Goal: Task Accomplishment & Management: Manage account settings

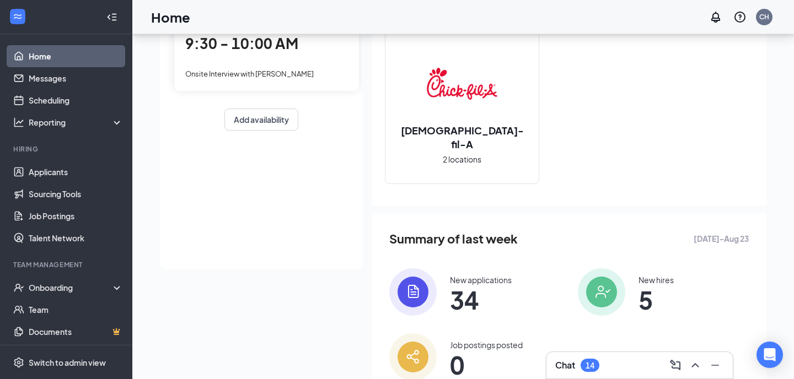
scroll to position [159, 0]
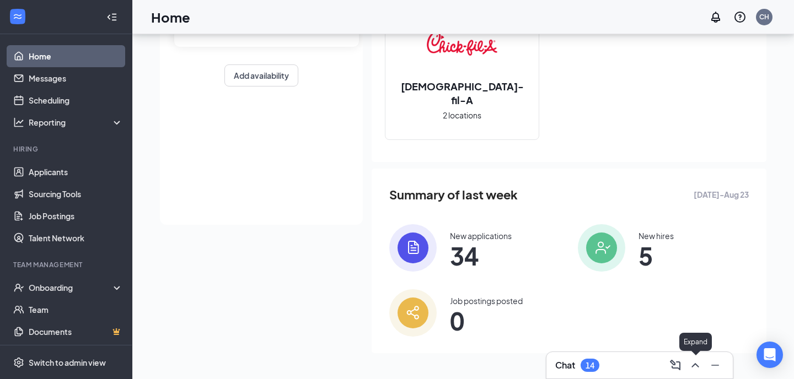
click at [695, 357] on button at bounding box center [696, 366] width 18 height 18
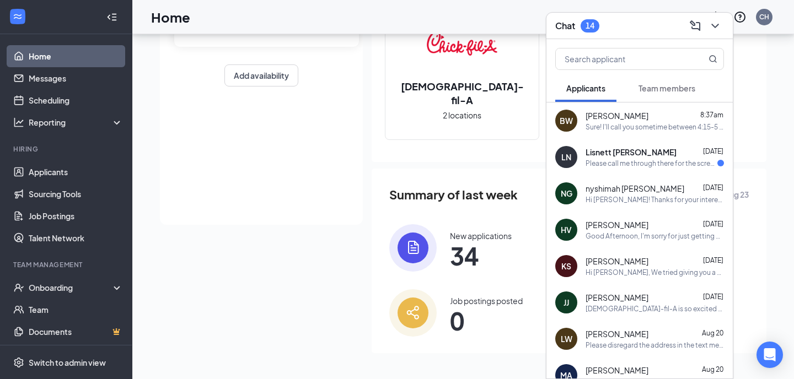
click at [658, 89] on span "Team members" at bounding box center [667, 88] width 57 height 10
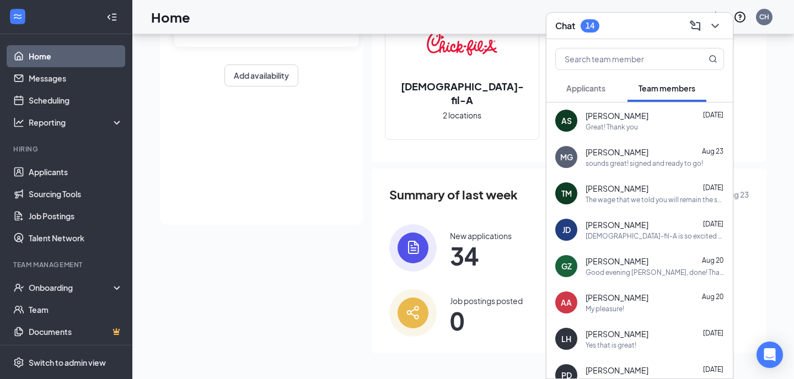
click at [570, 101] on button "Applicants" at bounding box center [585, 88] width 61 height 28
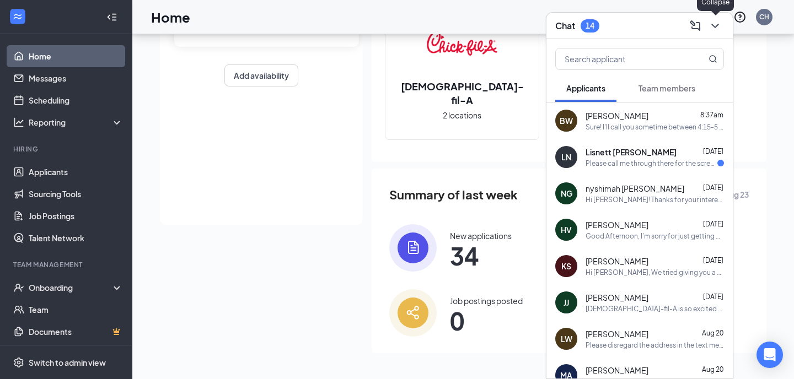
click at [714, 25] on icon "ChevronDown" at bounding box center [715, 25] width 13 height 13
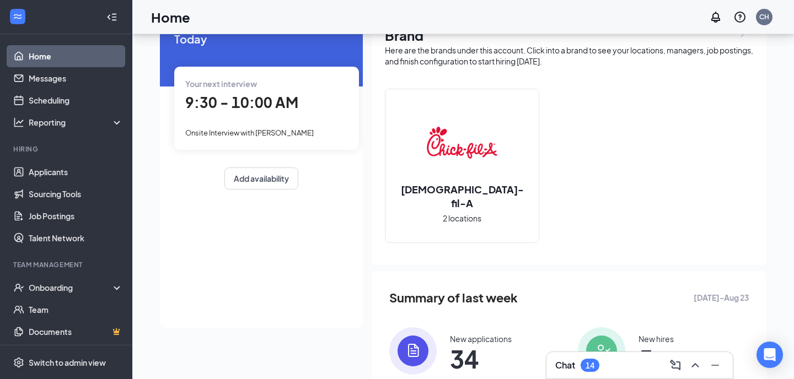
scroll to position [0, 0]
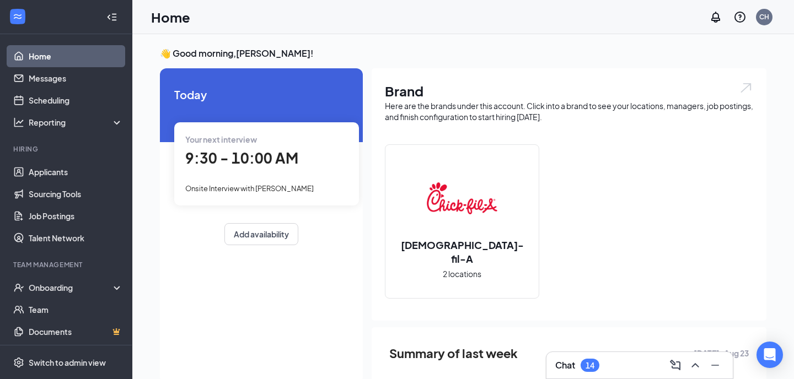
click at [225, 167] on span "9:30 - 10:00 AM" at bounding box center [241, 158] width 113 height 18
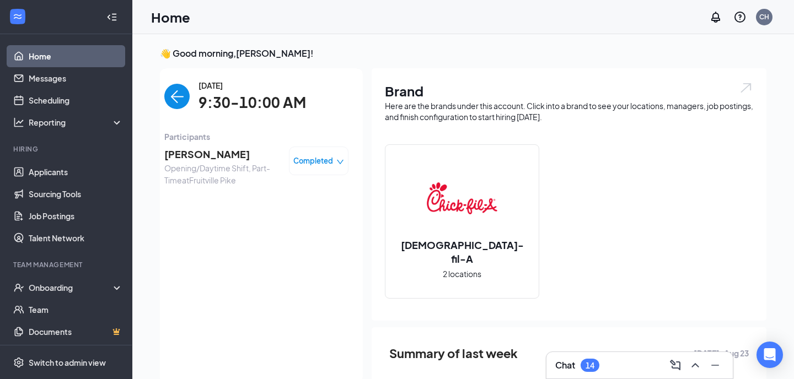
scroll to position [4, 0]
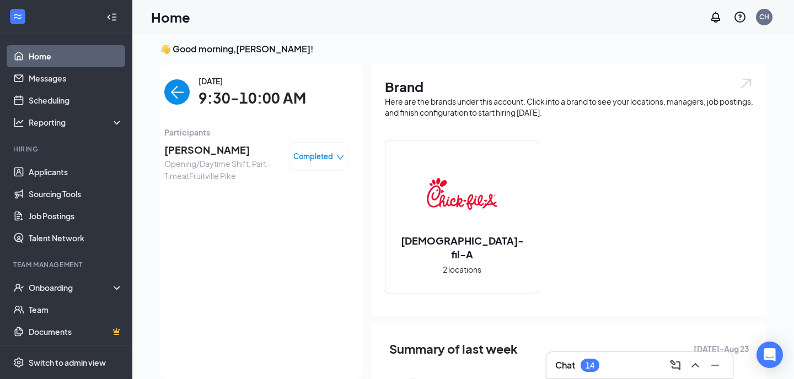
click at [197, 148] on span "[PERSON_NAME]" at bounding box center [222, 149] width 116 height 15
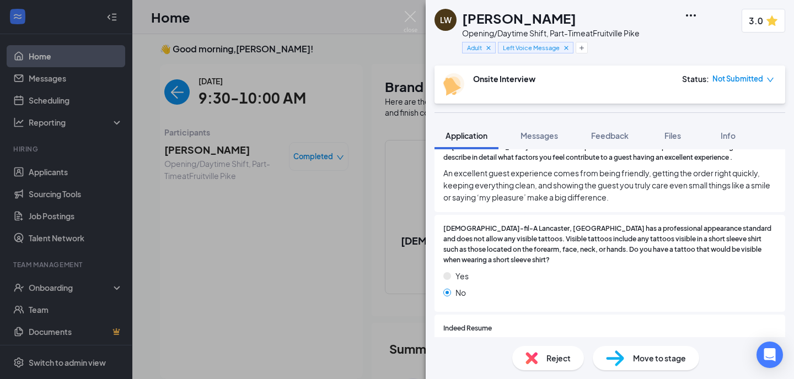
scroll to position [1337, 0]
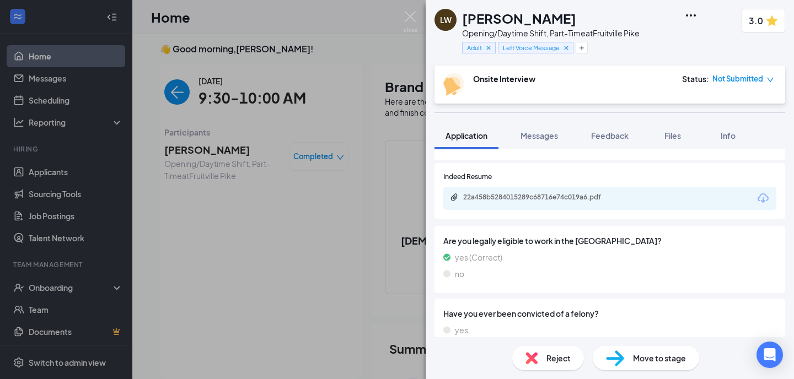
click at [631, 187] on div "22a458b5284015289c68716e74c019a6.pdf" at bounding box center [609, 198] width 333 height 23
click at [581, 187] on div "22a458b5284015289c68716e74c019a6.pdf" at bounding box center [609, 198] width 333 height 23
click at [592, 193] on div "22a458b5284015289c68716e74c019a6.pdf" at bounding box center [540, 197] width 154 height 9
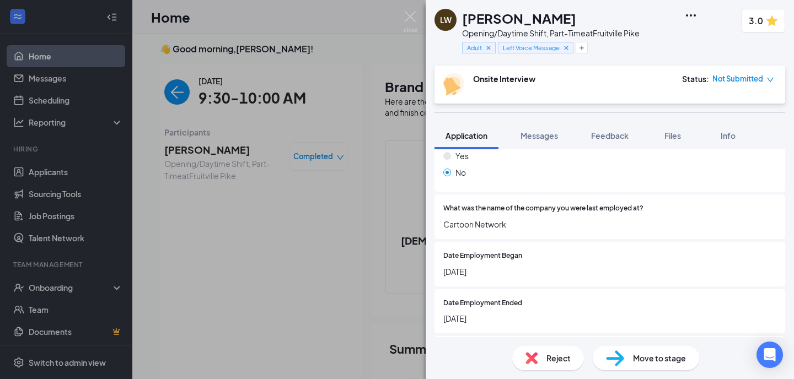
scroll to position [727, 0]
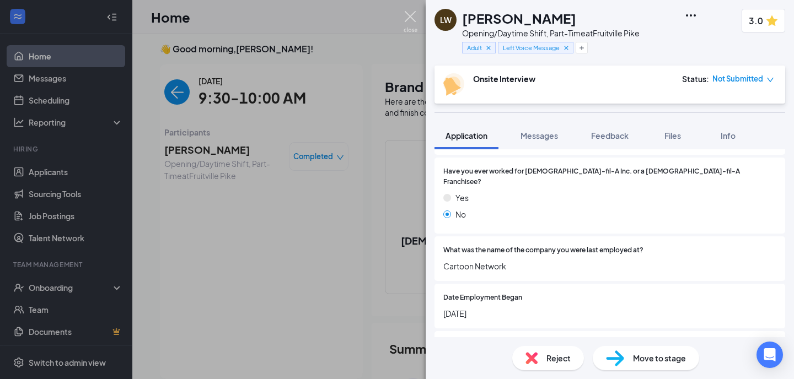
click at [413, 15] on img at bounding box center [411, 22] width 14 height 22
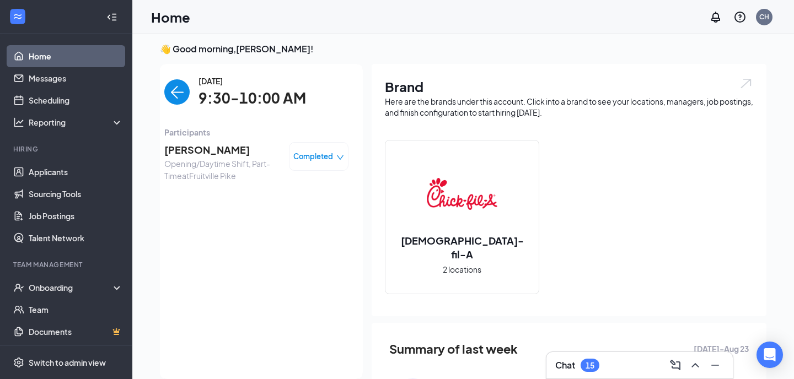
click at [108, 17] on icon "Collapse" at bounding box center [111, 17] width 11 height 11
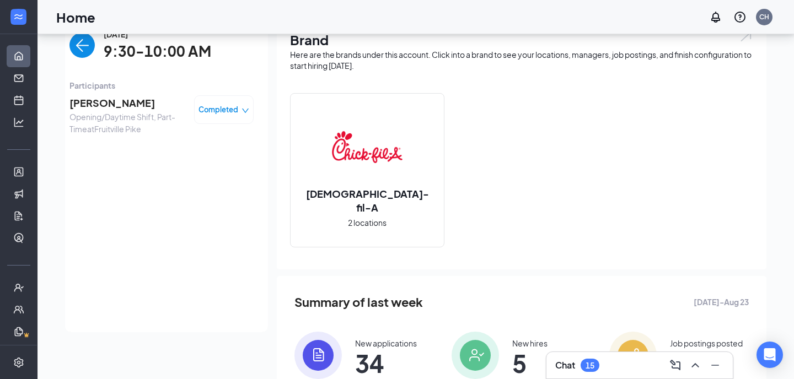
scroll to position [94, 0]
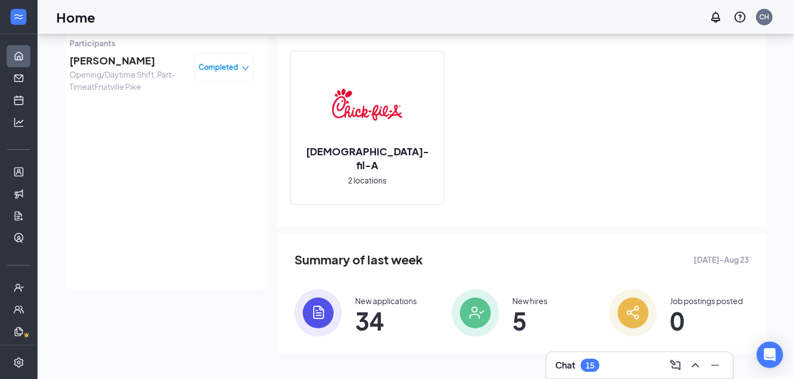
click at [115, 68] on span "Opening/Daytime Shift, Part-Time at [GEOGRAPHIC_DATA]" at bounding box center [127, 80] width 116 height 24
click at [19, 22] on icon "Expand" at bounding box center [18, 17] width 11 height 11
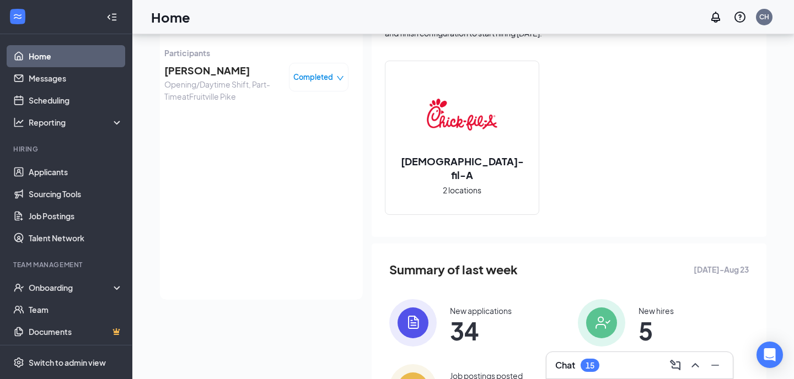
scroll to position [159, 0]
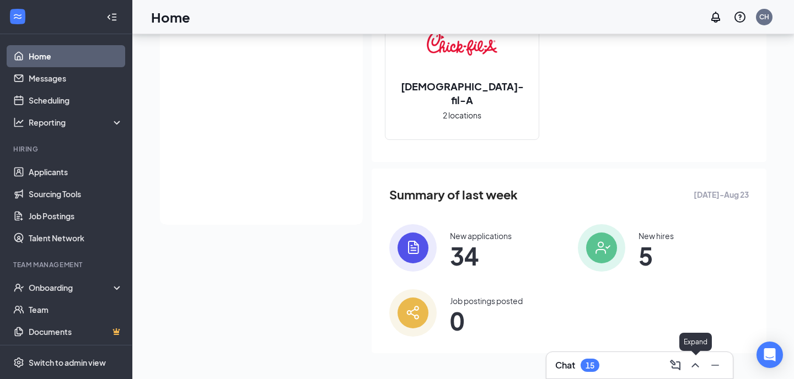
click at [700, 368] on icon "ChevronUp" at bounding box center [695, 365] width 13 height 13
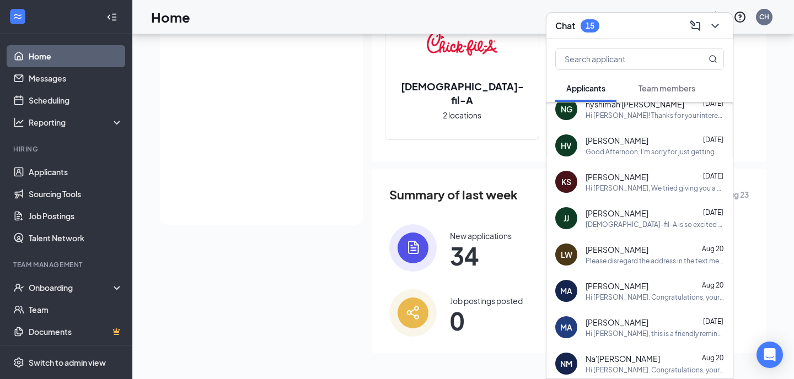
scroll to position [125, 0]
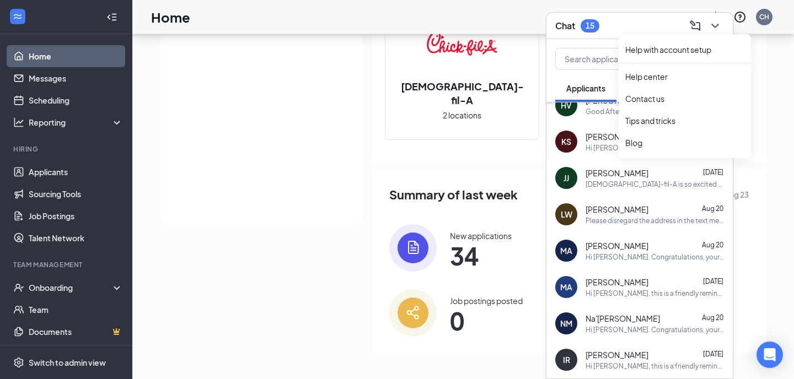
click at [720, 27] on icon "ChevronDown" at bounding box center [715, 25] width 13 height 13
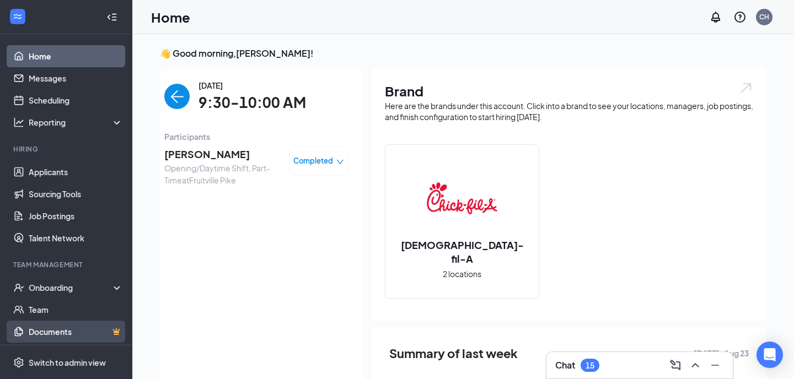
scroll to position [24, 0]
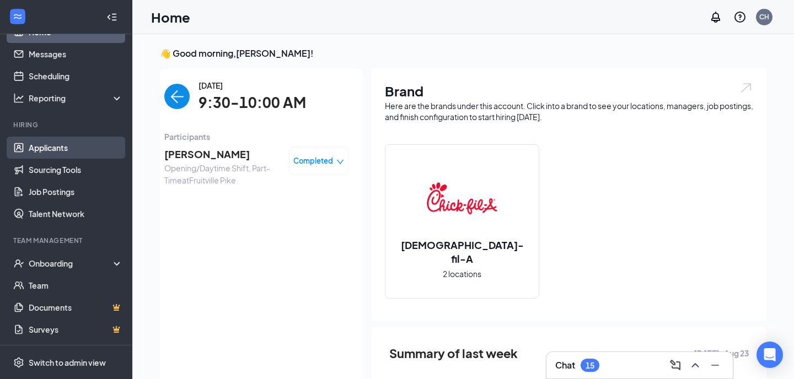
click at [51, 143] on link "Applicants" at bounding box center [76, 148] width 94 height 22
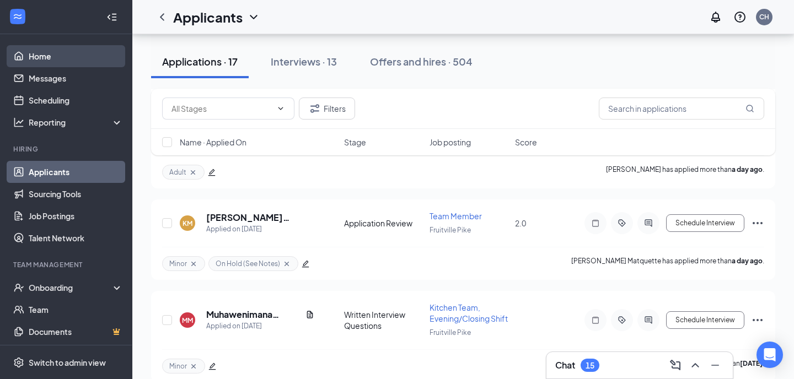
click at [41, 65] on link "Home" at bounding box center [76, 56] width 94 height 22
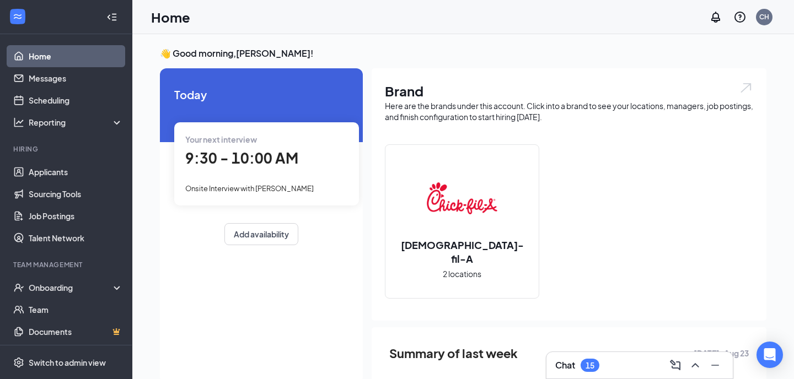
click at [243, 156] on span "9:30 - 10:00 AM" at bounding box center [241, 158] width 113 height 18
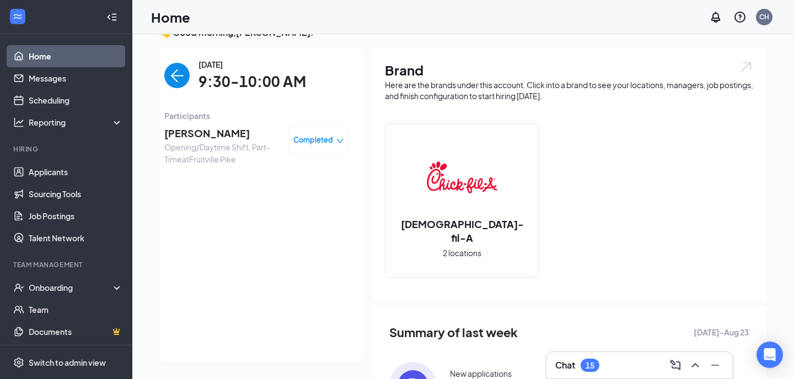
scroll to position [22, 0]
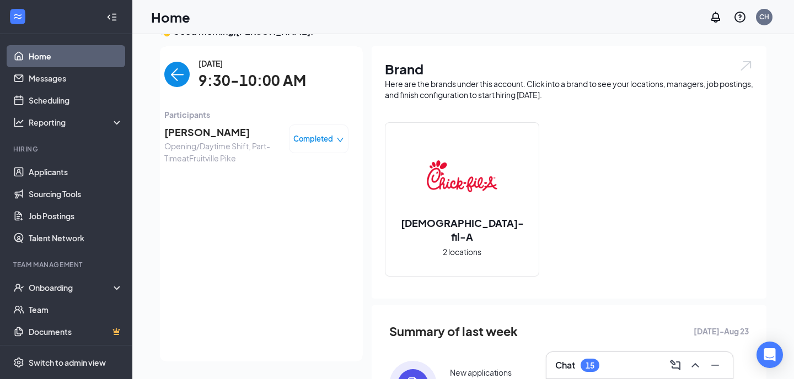
click at [209, 133] on span "[PERSON_NAME]" at bounding box center [222, 132] width 116 height 15
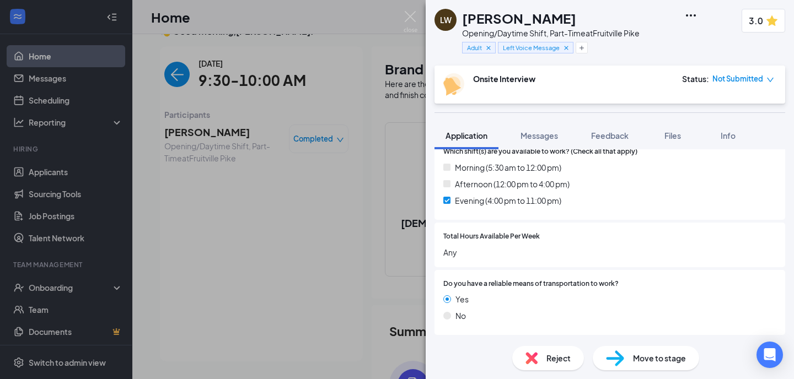
scroll to position [395, 0]
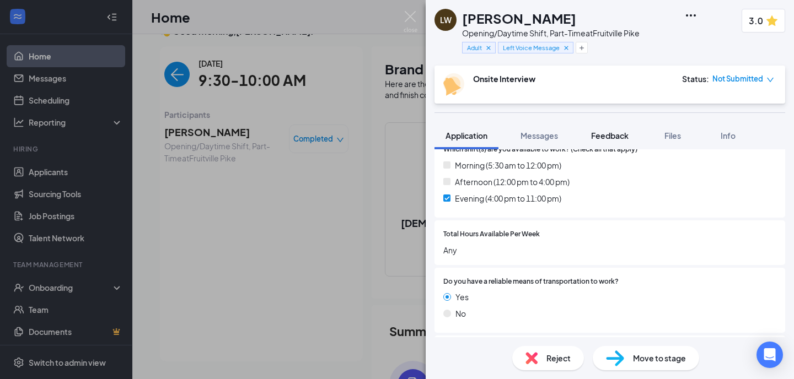
click at [620, 140] on span "Feedback" at bounding box center [609, 136] width 37 height 10
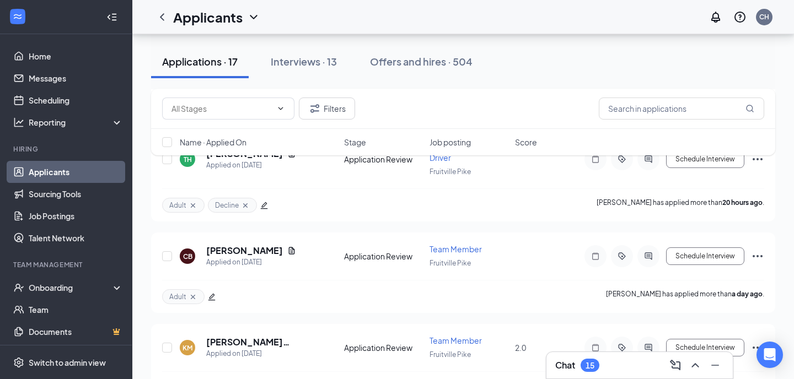
scroll to position [650, 0]
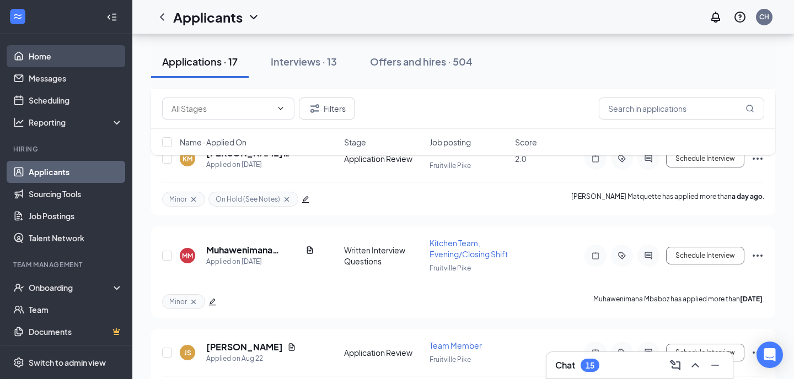
click at [65, 53] on link "Home" at bounding box center [76, 56] width 94 height 22
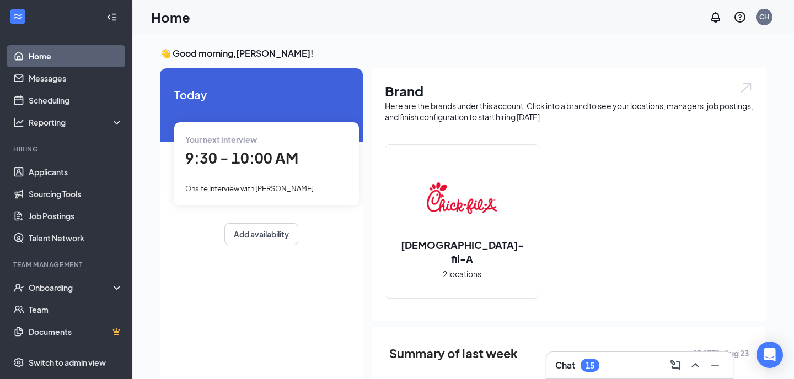
click at [237, 174] on div "Your next interview 9:30 - 10:00 AM Onsite Interview with [PERSON_NAME]" at bounding box center [266, 163] width 185 height 83
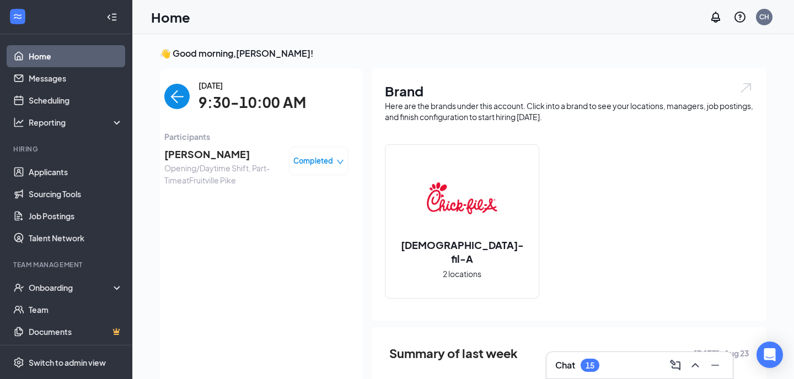
scroll to position [4, 0]
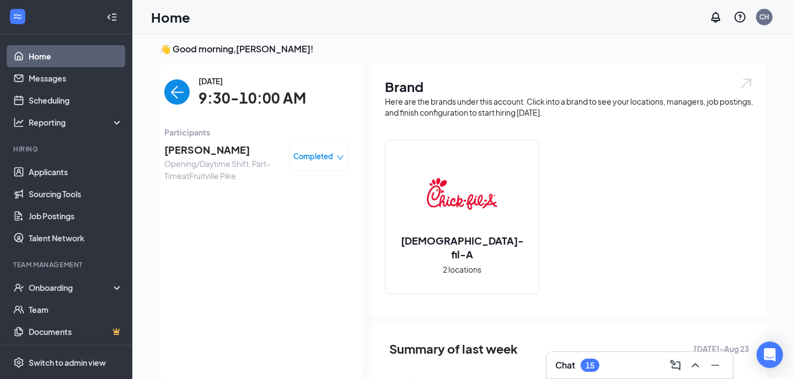
click at [215, 155] on span "[PERSON_NAME]" at bounding box center [222, 149] width 116 height 15
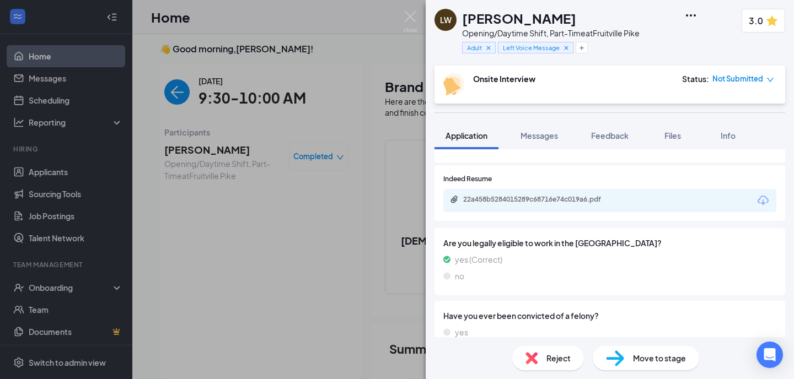
scroll to position [1337, 0]
click at [677, 187] on div "22a458b5284015289c68716e74c019a6.pdf" at bounding box center [609, 198] width 333 height 23
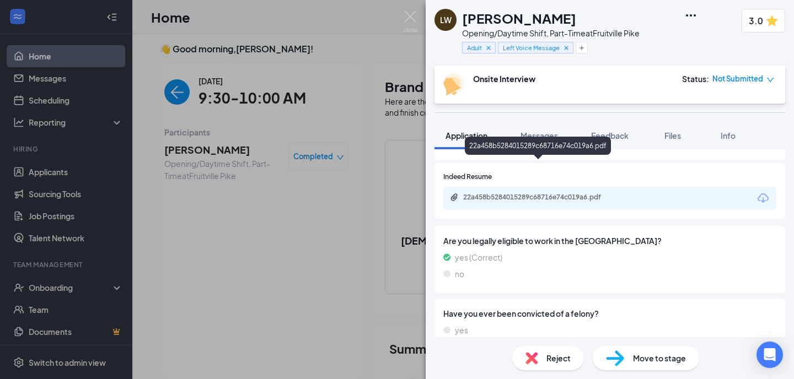
click at [567, 193] on div "22a458b5284015289c68716e74c019a6.pdf" at bounding box center [540, 197] width 154 height 9
click at [533, 133] on span "Messages" at bounding box center [539, 136] width 37 height 10
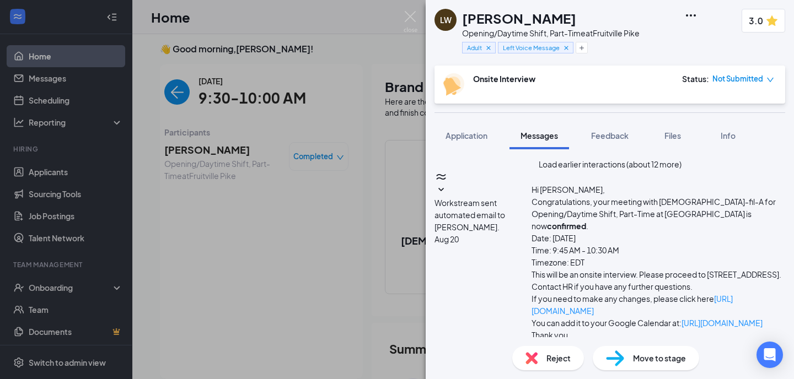
scroll to position [496, 0]
click at [406, 21] on img at bounding box center [411, 22] width 14 height 22
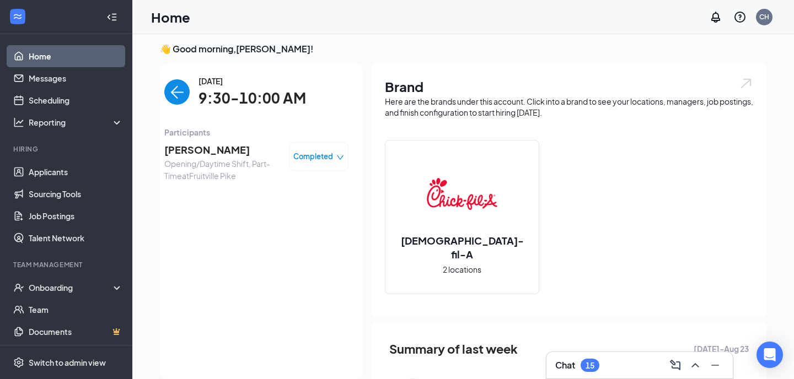
click at [606, 364] on div "Chat 15" at bounding box center [639, 366] width 169 height 18
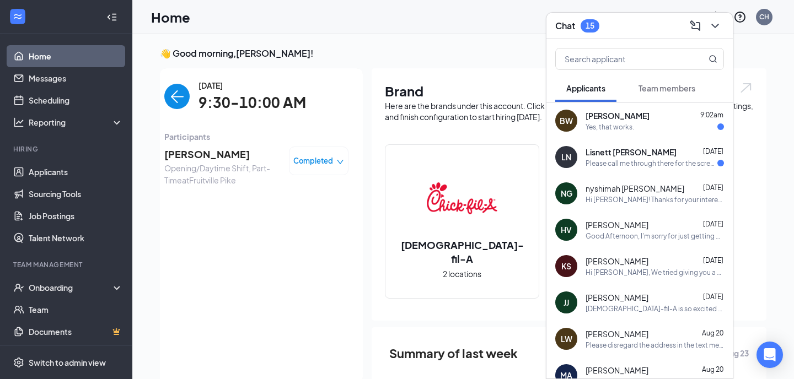
click at [652, 154] on div "Lisnett [PERSON_NAME] [DATE]" at bounding box center [655, 152] width 138 height 11
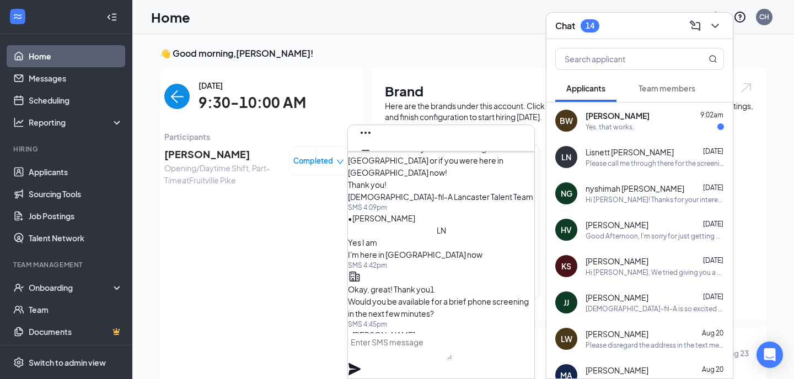
scroll to position [-111, 0]
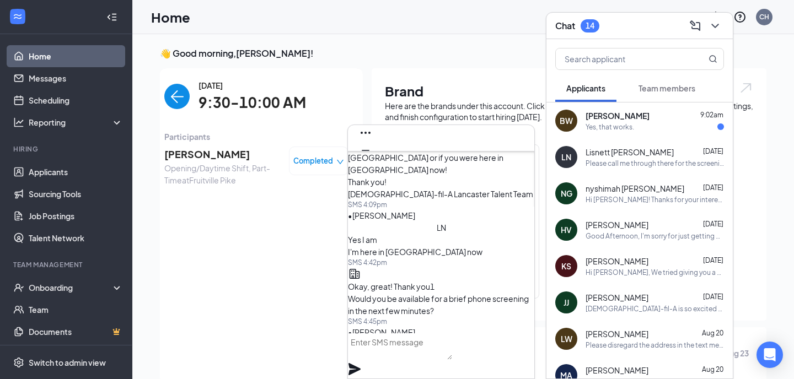
click at [593, 130] on div "Yes, that works." at bounding box center [610, 126] width 49 height 9
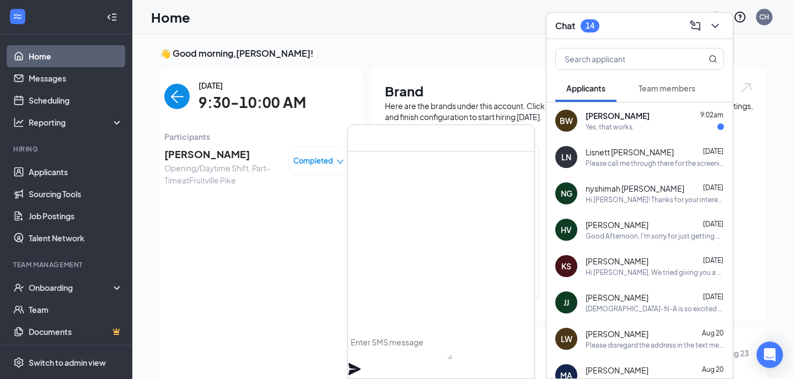
scroll to position [0, 0]
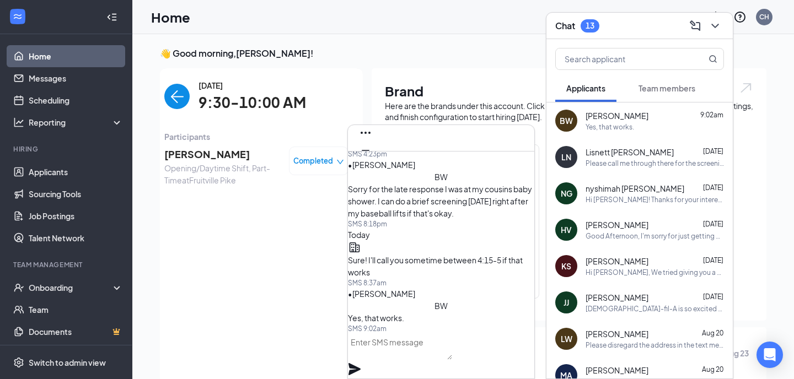
click at [664, 99] on button "Team members" at bounding box center [667, 88] width 79 height 28
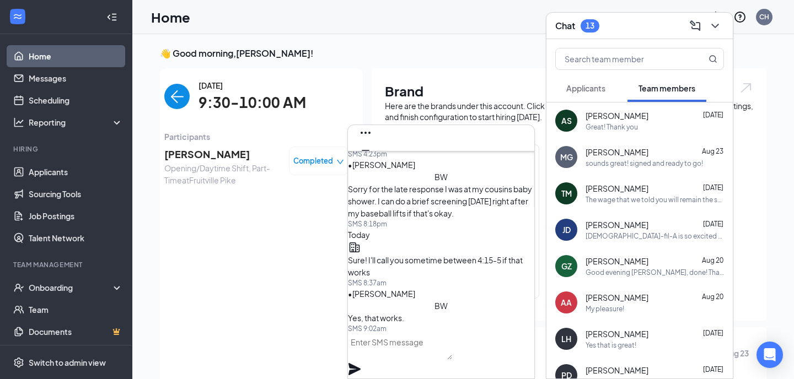
click at [575, 84] on span "Applicants" at bounding box center [585, 88] width 39 height 10
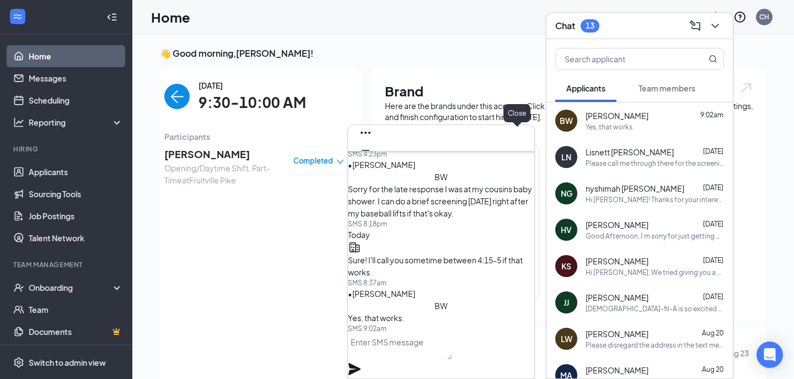
click at [374, 159] on button at bounding box center [366, 168] width 18 height 18
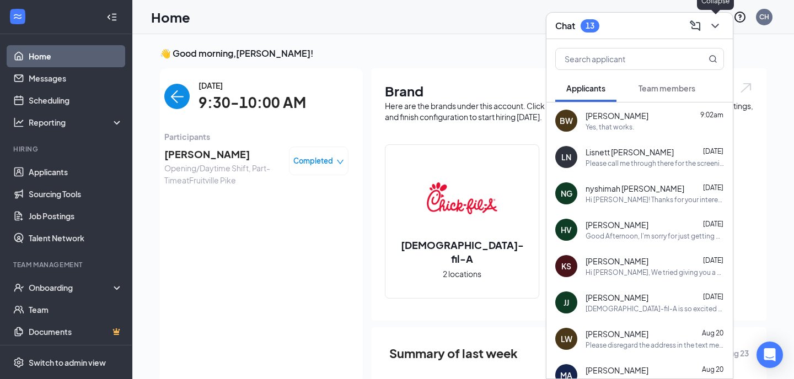
click at [719, 22] on icon "ChevronDown" at bounding box center [715, 25] width 13 height 13
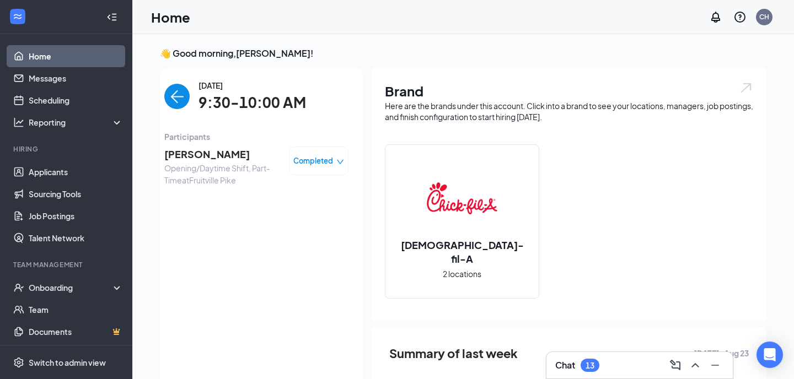
click at [206, 159] on span "[PERSON_NAME]" at bounding box center [222, 154] width 116 height 15
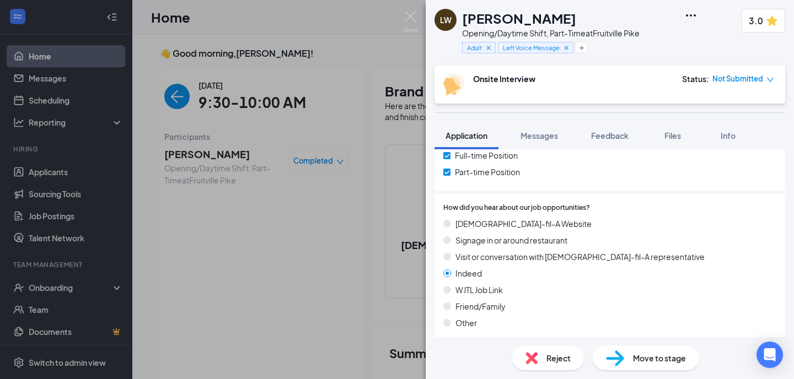
scroll to position [179, 0]
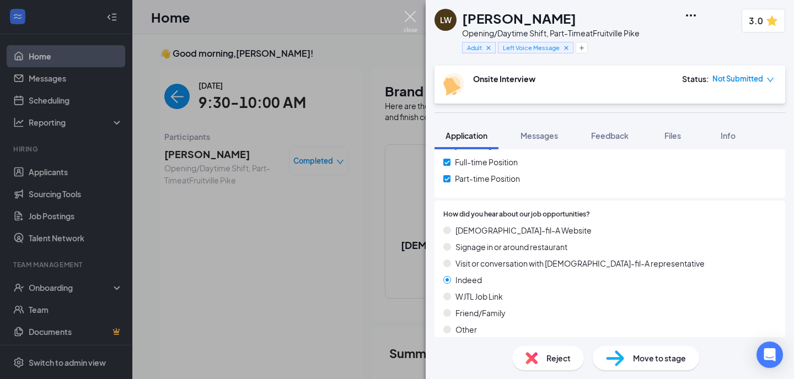
click at [410, 17] on img at bounding box center [411, 22] width 14 height 22
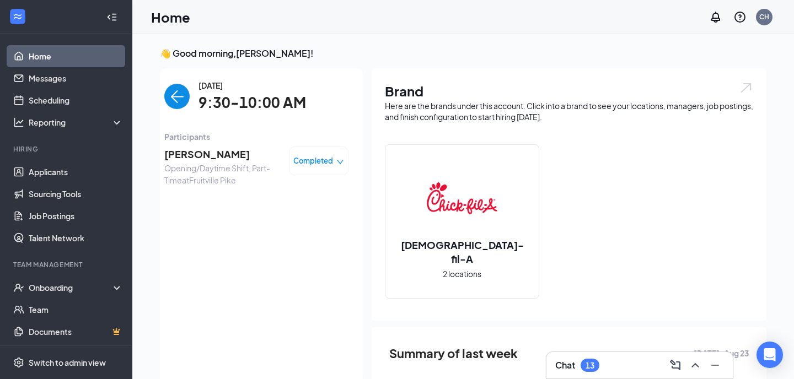
scroll to position [4, 0]
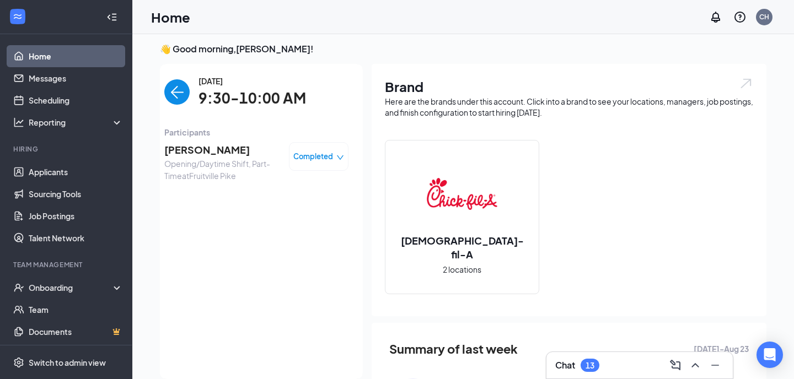
click at [174, 92] on img "back-button" at bounding box center [176, 91] width 25 height 25
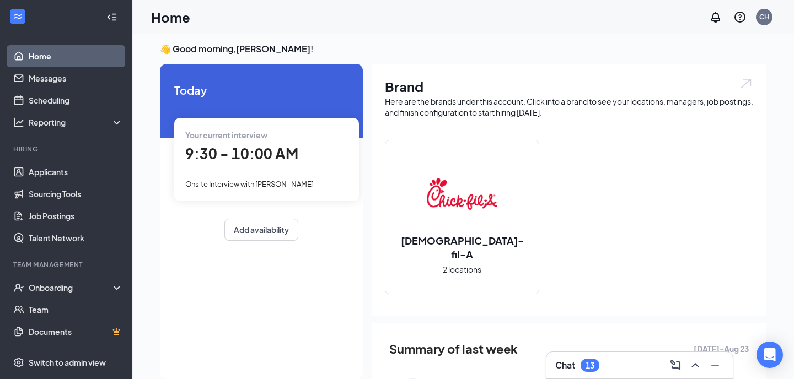
click at [267, 157] on span "9:30 - 10:00 AM" at bounding box center [241, 153] width 113 height 18
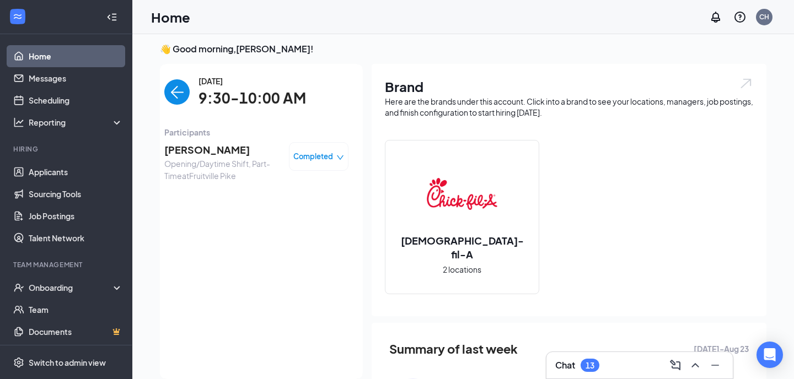
click at [203, 156] on span "[PERSON_NAME]" at bounding box center [222, 149] width 116 height 15
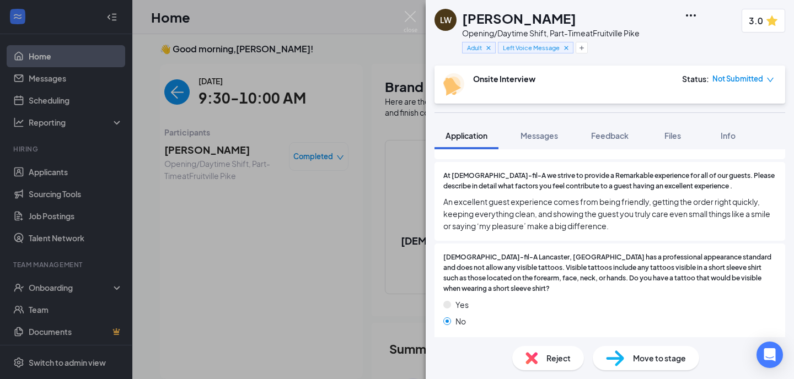
scroll to position [1337, 0]
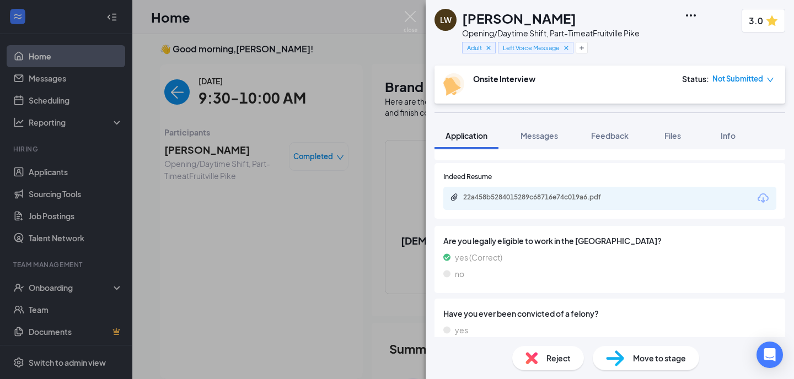
click at [417, 25] on div "[PERSON_NAME] Opening/Daytime Shift, Part-Time at [GEOGRAPHIC_DATA] Adult Left …" at bounding box center [397, 189] width 794 height 379
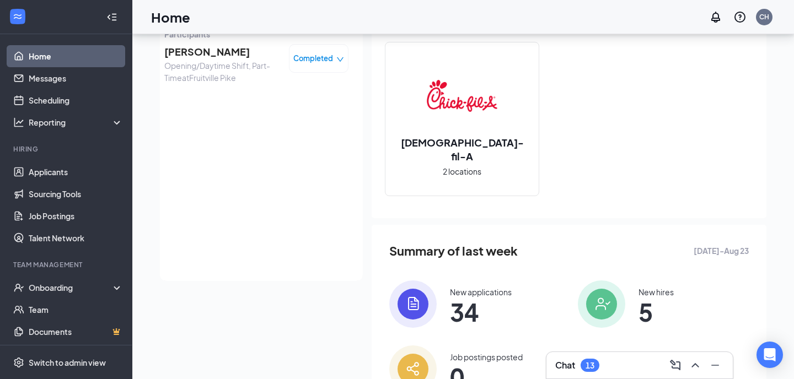
scroll to position [159, 0]
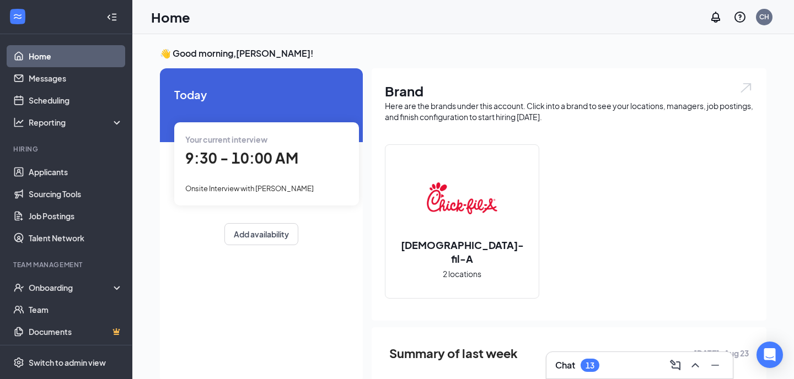
click at [266, 166] on span "9:30 - 10:00 AM" at bounding box center [241, 158] width 113 height 18
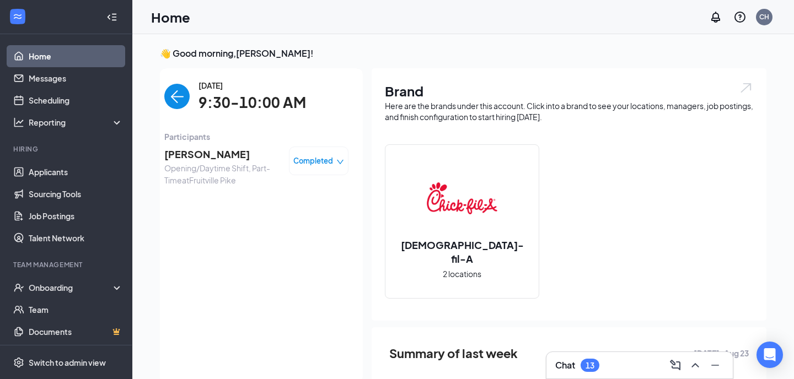
scroll to position [4, 0]
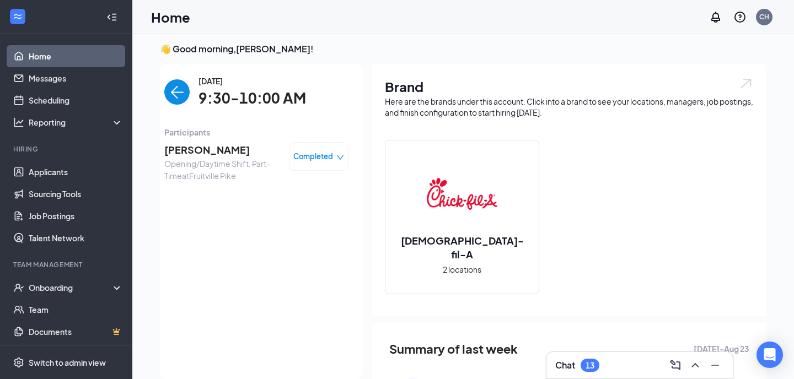
click at [211, 153] on span "[PERSON_NAME]" at bounding box center [222, 149] width 116 height 15
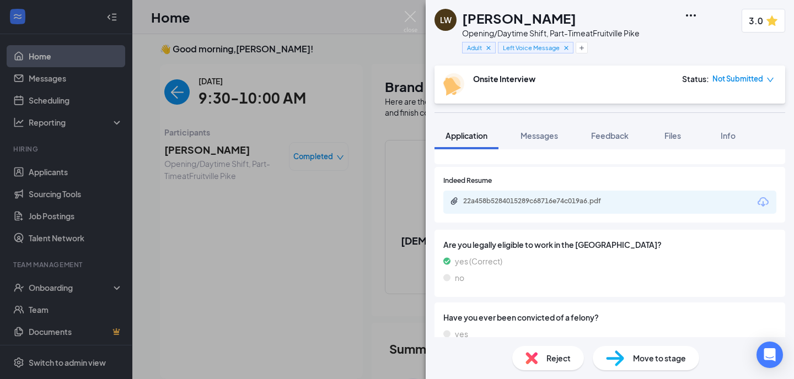
scroll to position [1337, 0]
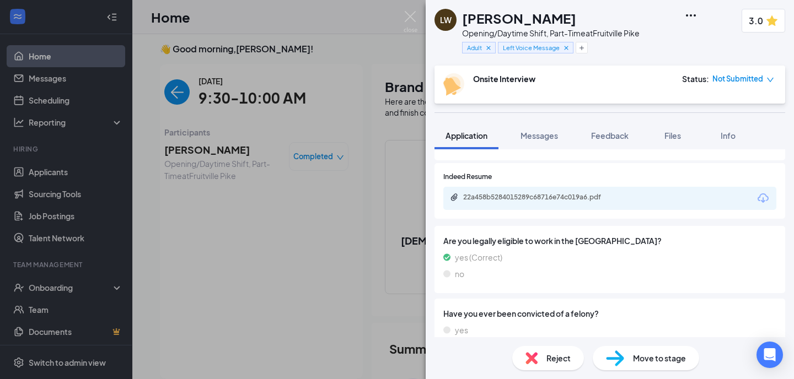
click at [538, 355] on div "Reject" at bounding box center [548, 358] width 72 height 24
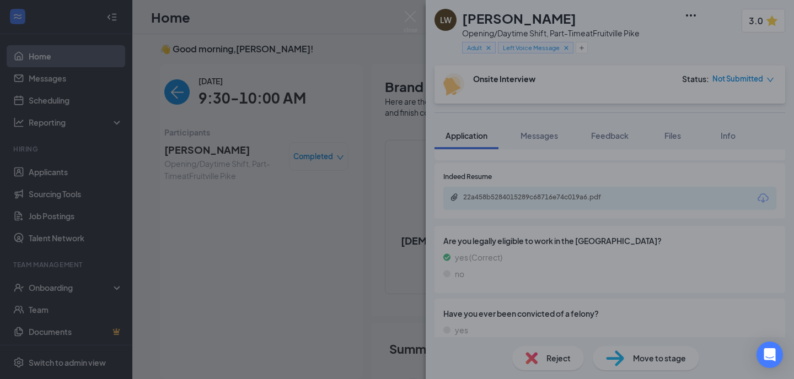
scroll to position [1332, 0]
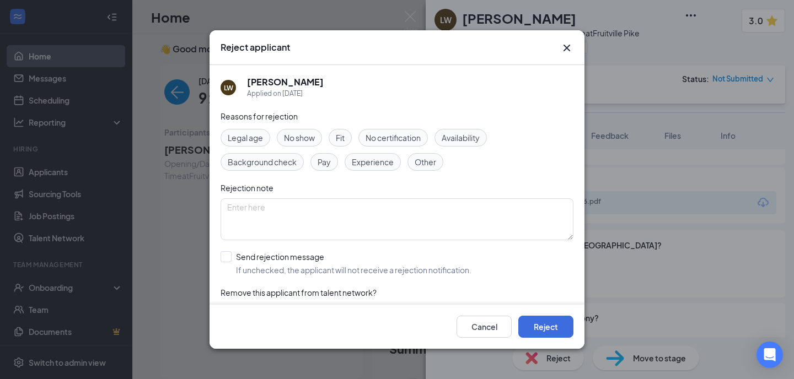
drag, startPoint x: 100, startPoint y: 318, endPoint x: 344, endPoint y: 382, distance: 252.0
click at [344, 375] on html "Home Messages Scheduling Reporting Hiring Applicants Sourcing Tools Job Posting…" at bounding box center [397, 185] width 794 height 379
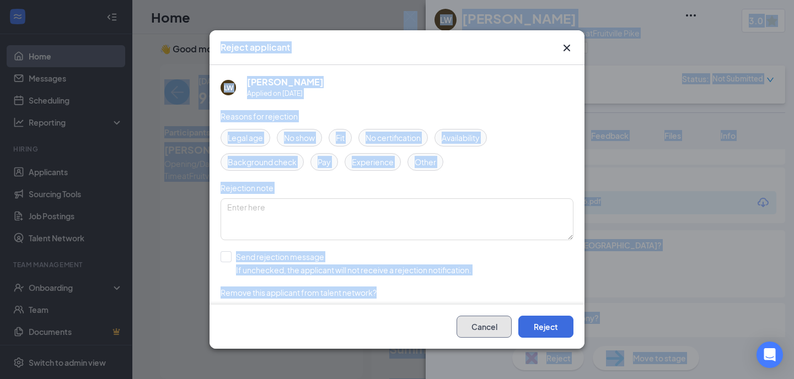
click at [489, 334] on button "Cancel" at bounding box center [484, 327] width 55 height 22
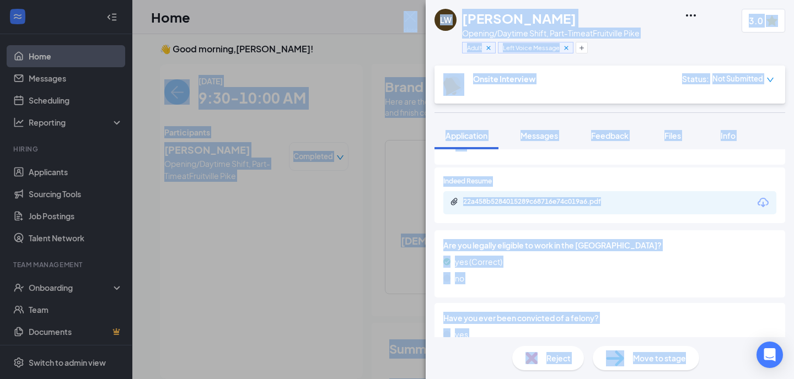
click at [168, 267] on div "[PERSON_NAME] Opening/Daytime Shift, Part-Time at [GEOGRAPHIC_DATA] Adult Left …" at bounding box center [397, 189] width 794 height 379
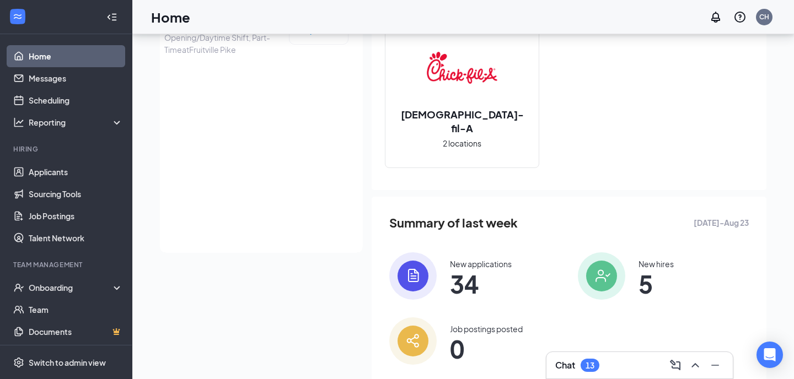
scroll to position [159, 0]
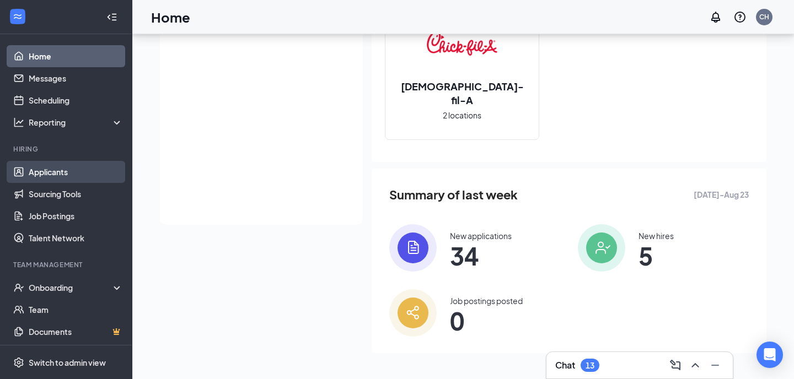
click at [36, 166] on link "Applicants" at bounding box center [76, 172] width 94 height 22
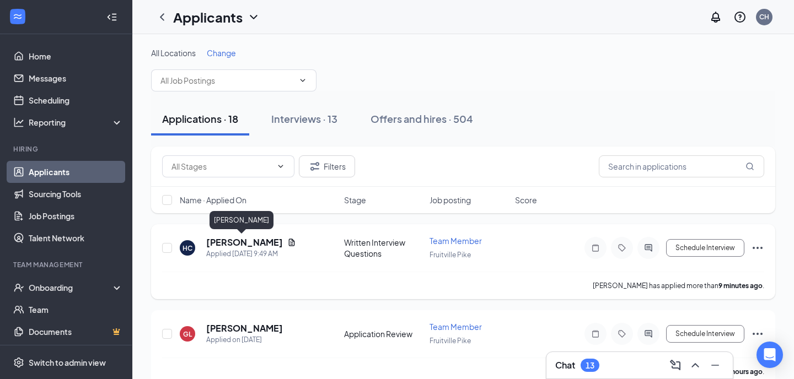
click at [222, 239] on h5 "Hakim Carter" at bounding box center [244, 243] width 77 height 12
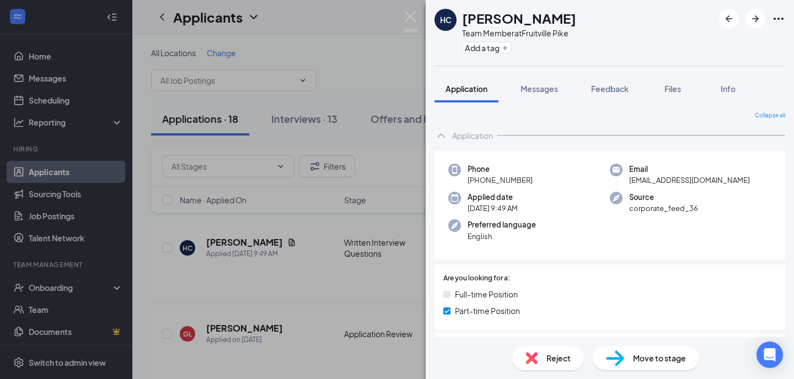
click at [618, 357] on img at bounding box center [615, 359] width 18 height 16
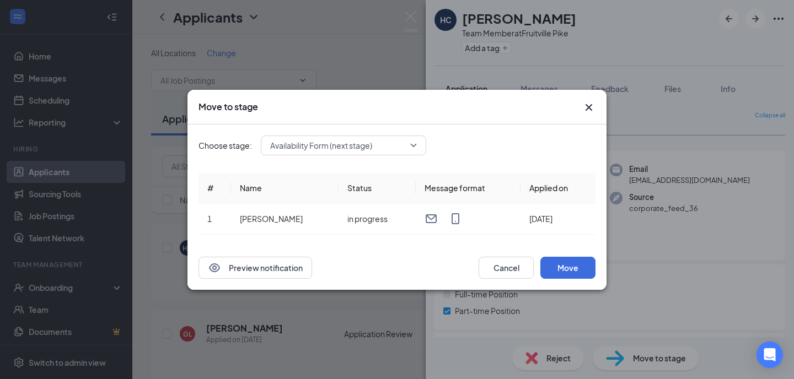
click at [310, 139] on div "Availability Form (next stage)" at bounding box center [343, 146] width 165 height 20
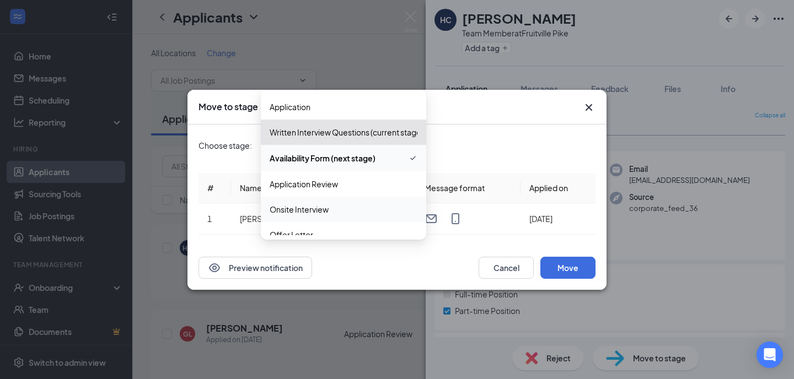
scroll to position [37, 0]
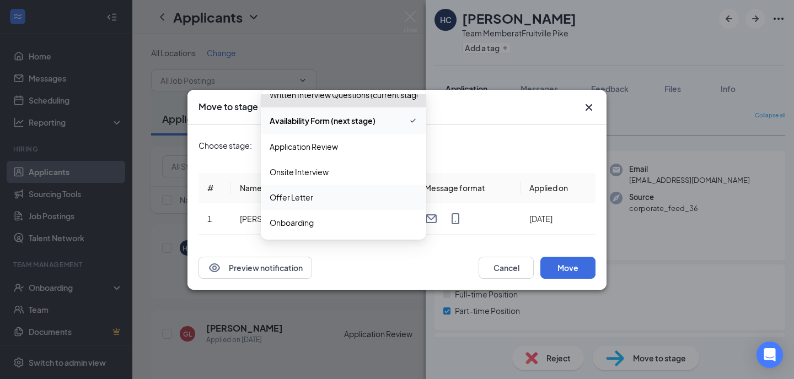
click at [289, 201] on span "Offer Letter" at bounding box center [292, 197] width 44 height 12
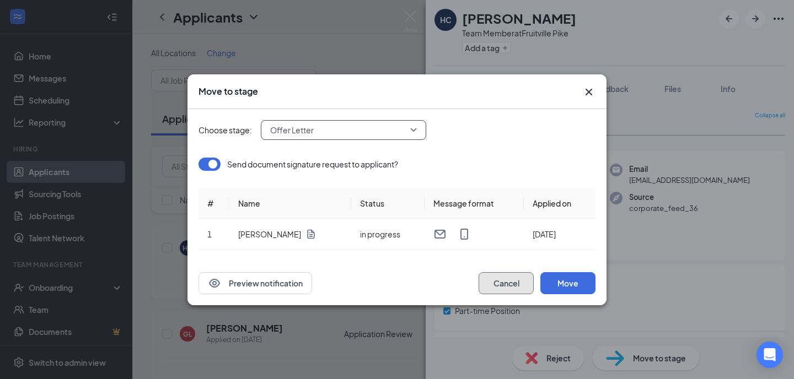
click at [500, 284] on button "Cancel" at bounding box center [506, 283] width 55 height 22
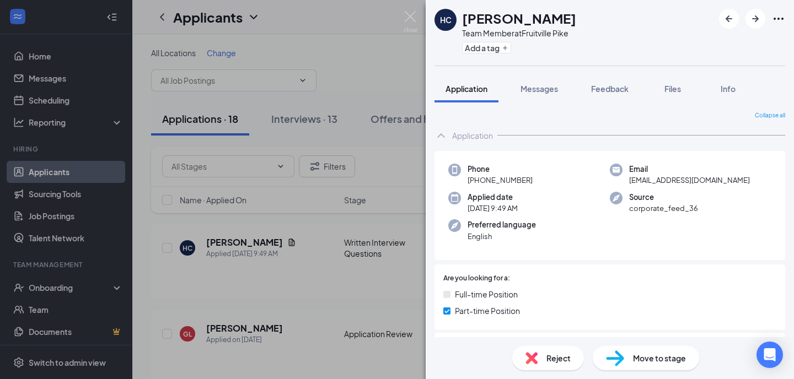
click at [396, 11] on div "HC Hakim Carter Team Member at Fruitville Pike Add a tag Application Messages F…" at bounding box center [397, 189] width 794 height 379
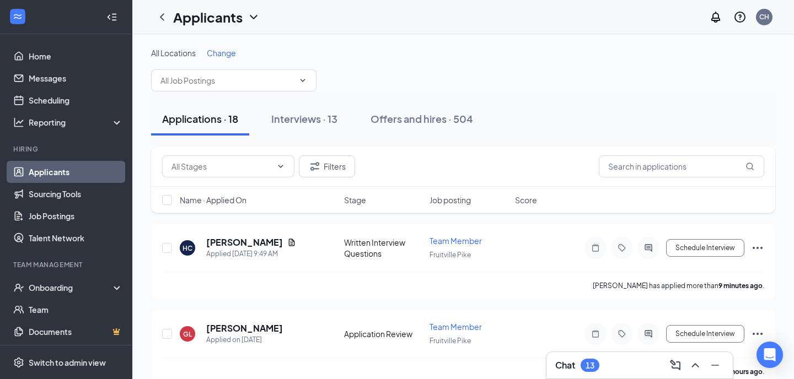
click at [409, 18] on div "Applicants CH" at bounding box center [463, 17] width 662 height 34
click at [297, 127] on button "Interviews · 13" at bounding box center [304, 119] width 88 height 33
